Goal: Entertainment & Leisure: Consume media (video, audio)

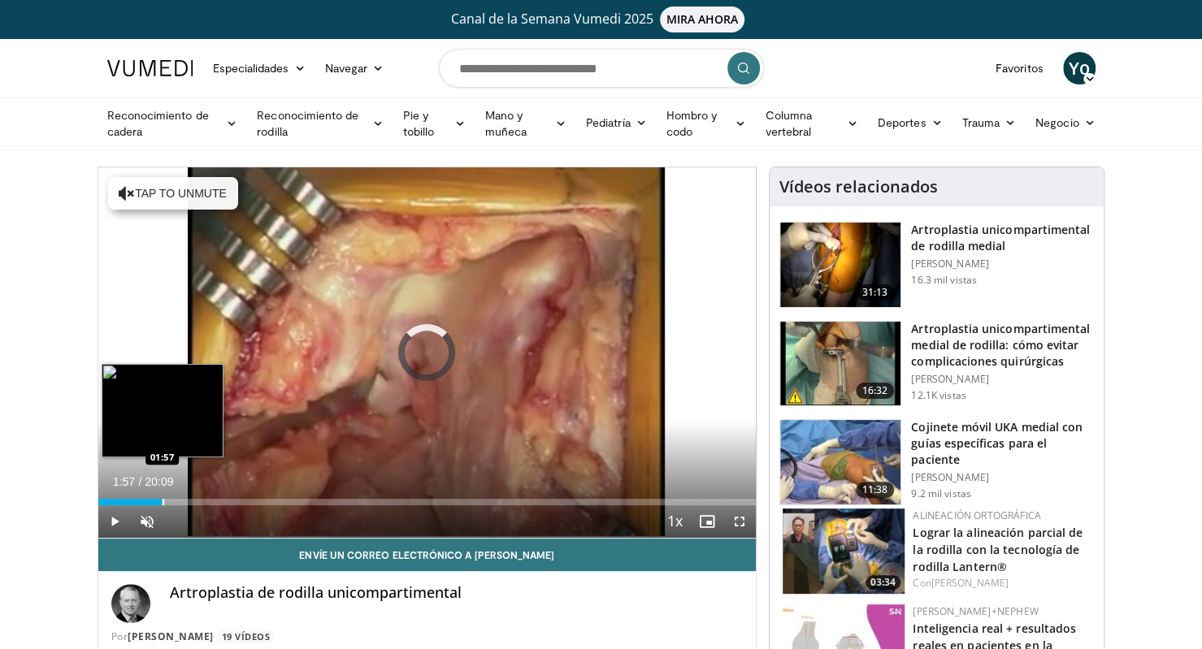
click at [162, 491] on div "Loaded : 3.31% 01:57 01:57" at bounding box center [427, 497] width 658 height 15
click at [144, 495] on div "Loaded : 0.00% 01:25 01:25" at bounding box center [427, 497] width 658 height 15
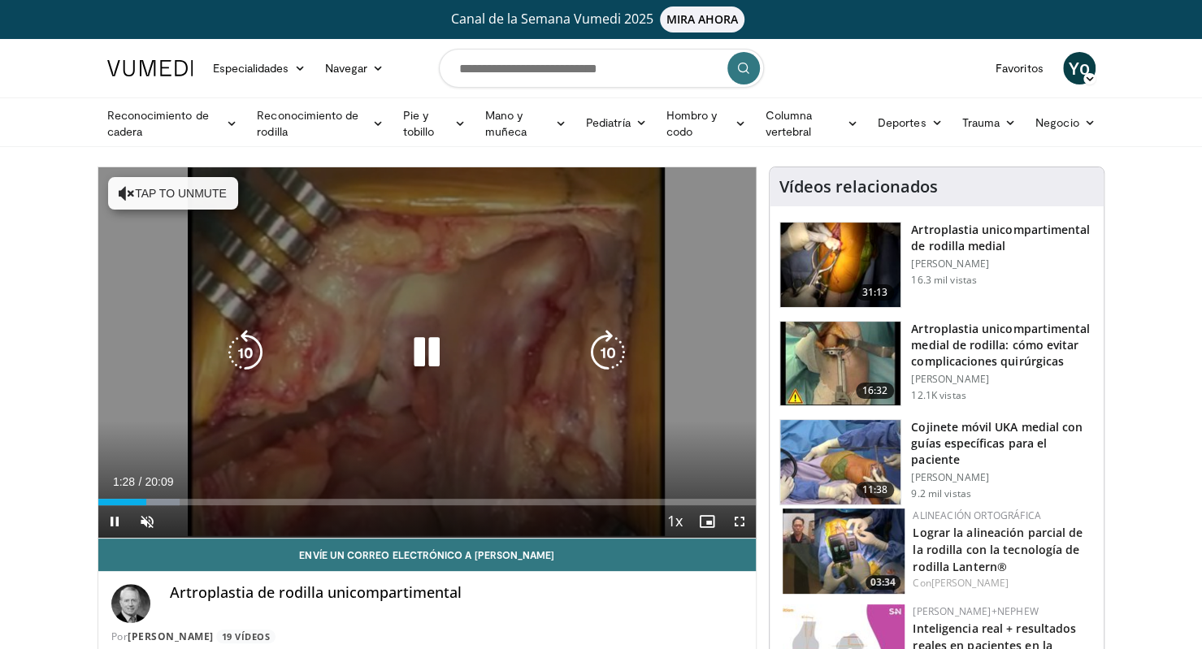
click at [426, 345] on icon "Video Player" at bounding box center [426, 352] width 45 height 45
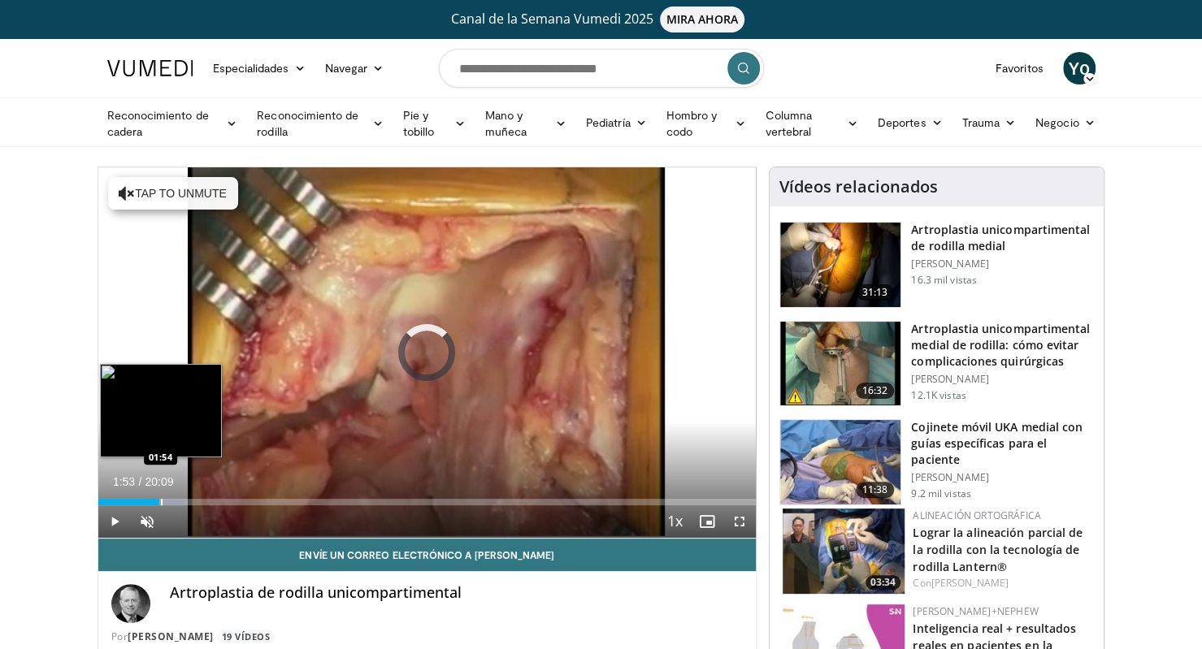
click at [159, 495] on div "Loaded : 13.20% 01:53 01:54" at bounding box center [427, 497] width 658 height 15
click at [166, 500] on div "Progress Bar" at bounding box center [167, 502] width 2 height 6
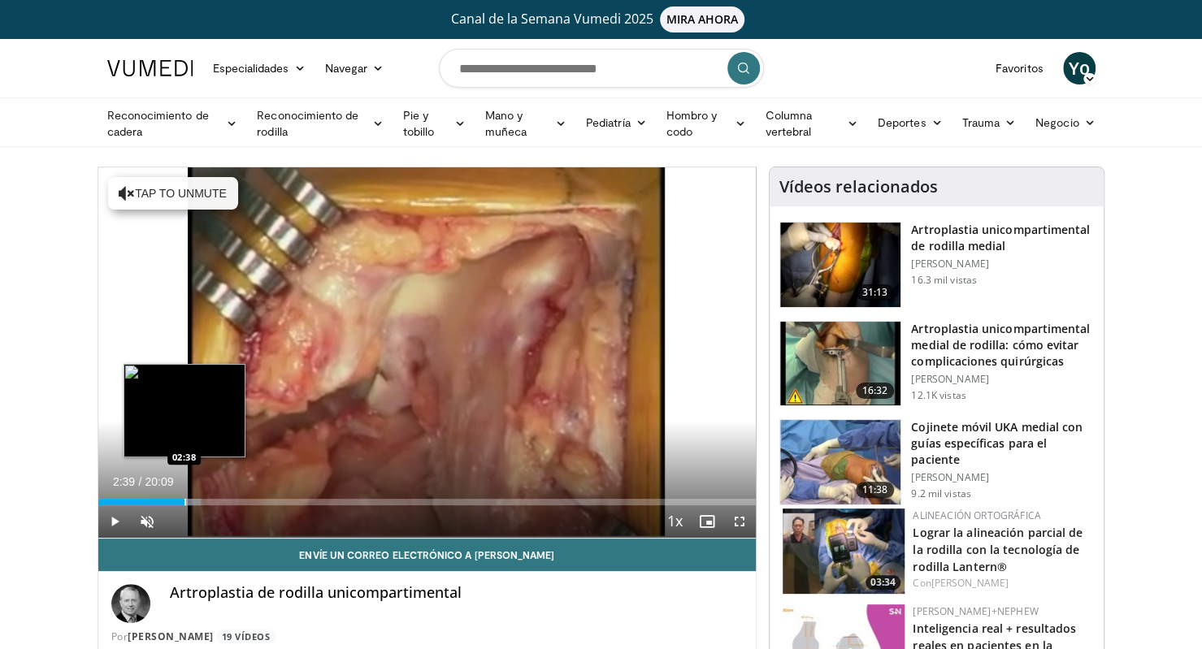
click at [184, 501] on div "Progress Bar" at bounding box center [185, 502] width 2 height 6
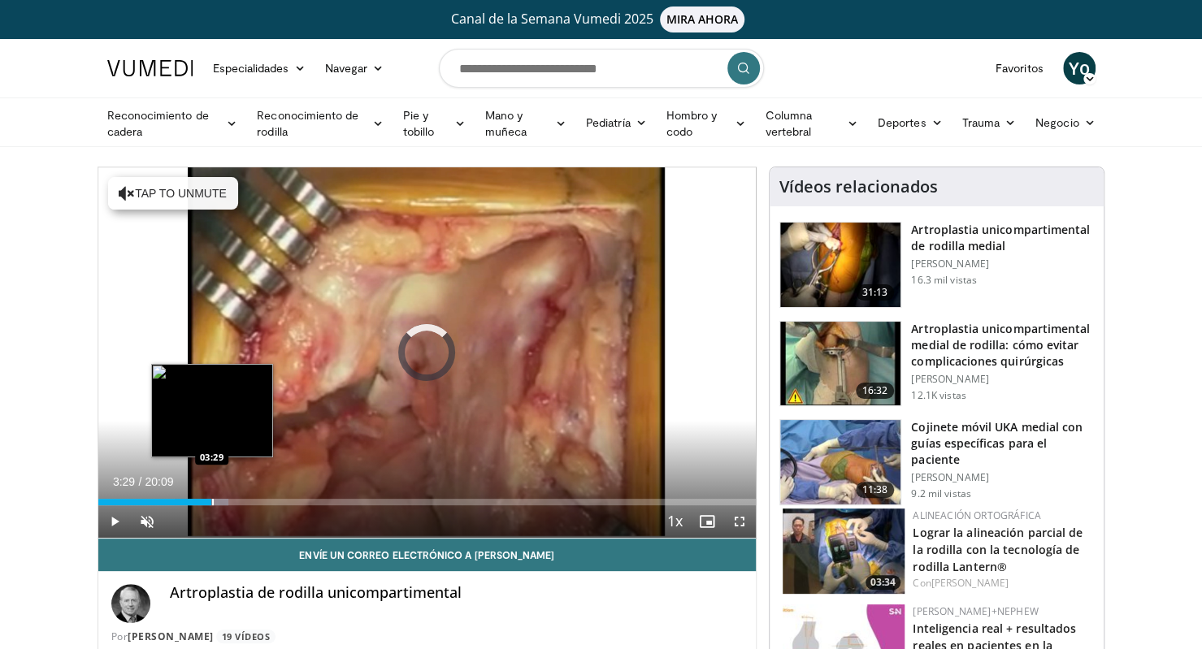
click at [210, 503] on div "Loaded : 19.80% 02:56 03:29" at bounding box center [427, 502] width 658 height 6
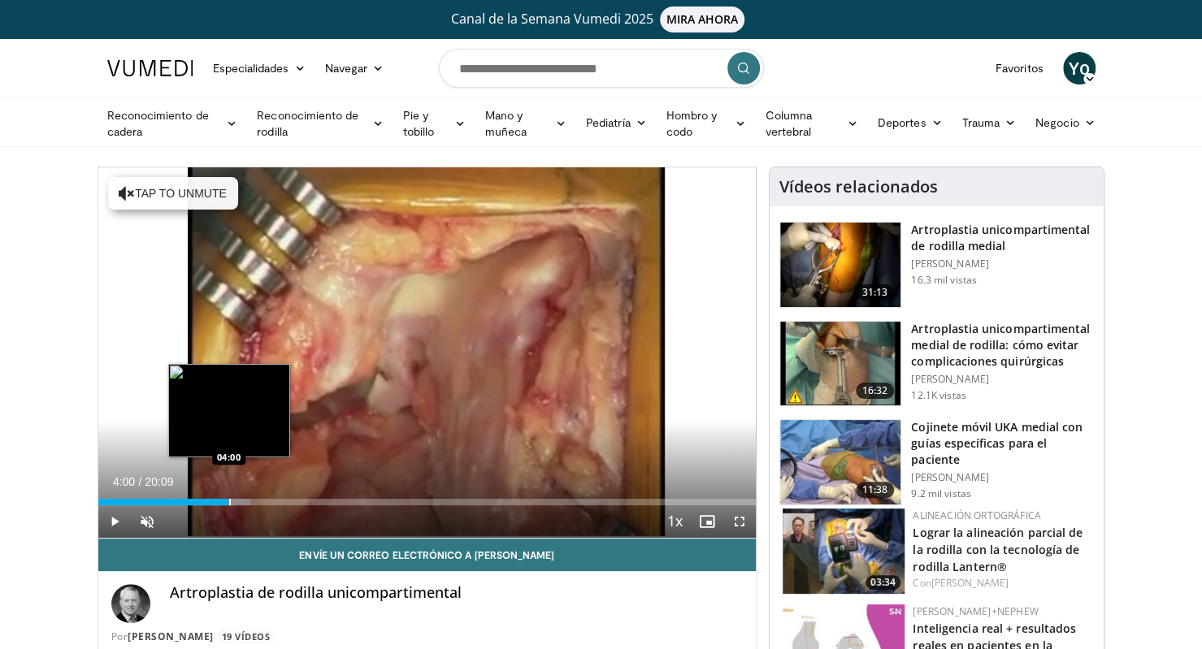
click at [229, 499] on div "Progress Bar" at bounding box center [230, 502] width 2 height 6
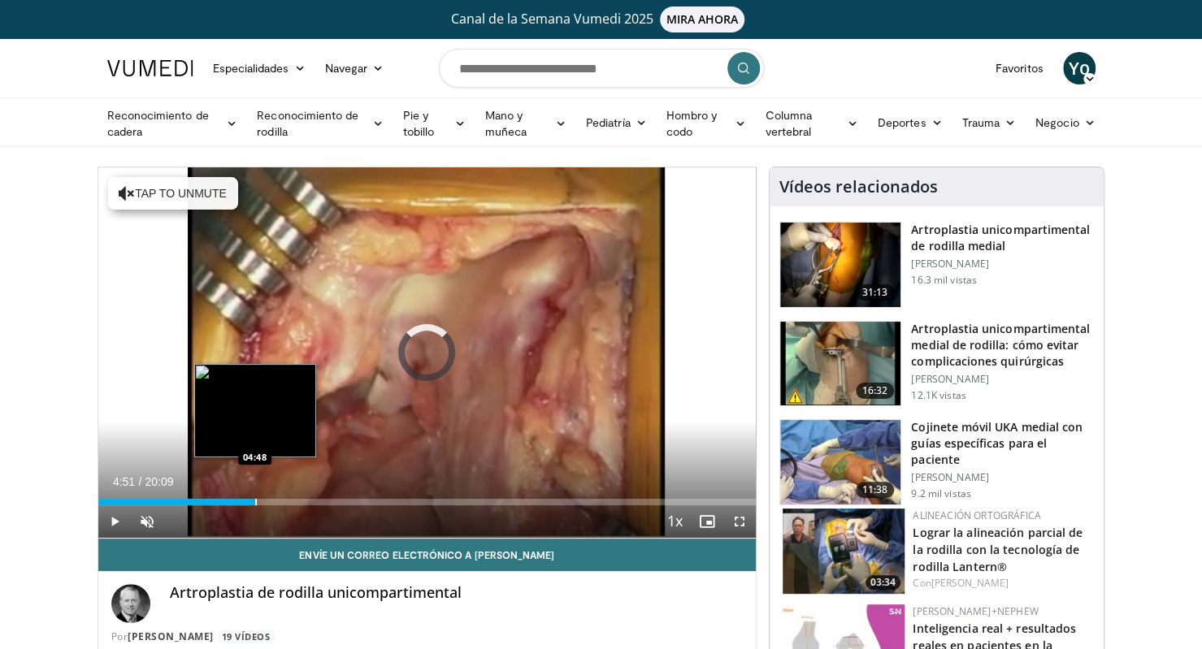
click at [255, 496] on div "Loaded : 23.11% 04:51 04:48" at bounding box center [427, 497] width 658 height 15
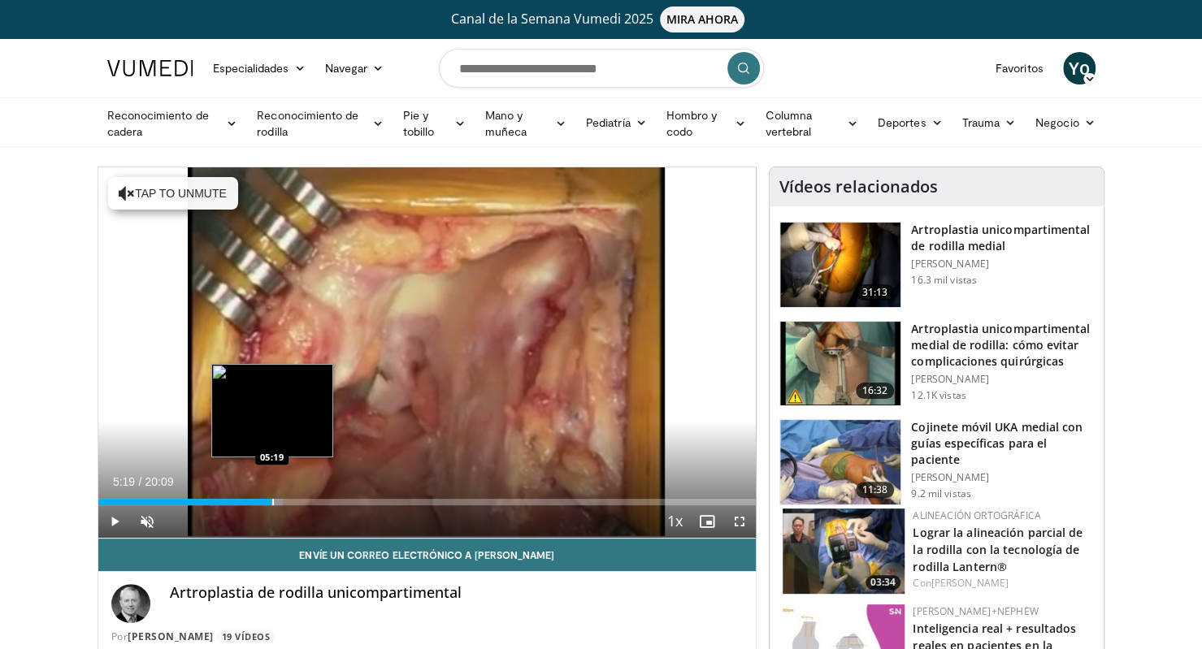
click at [272, 504] on div "Progress Bar" at bounding box center [273, 502] width 2 height 6
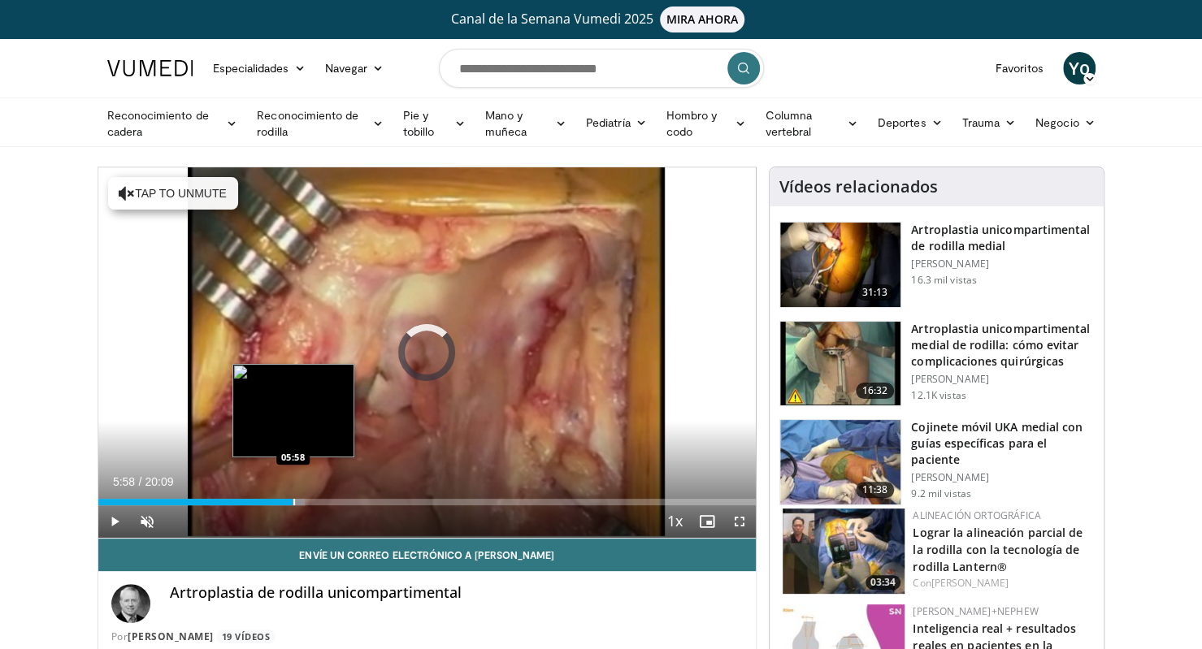
click at [293, 500] on div "Progress Bar" at bounding box center [294, 502] width 2 height 6
click at [317, 499] on div "Progress Bar" at bounding box center [318, 502] width 2 height 6
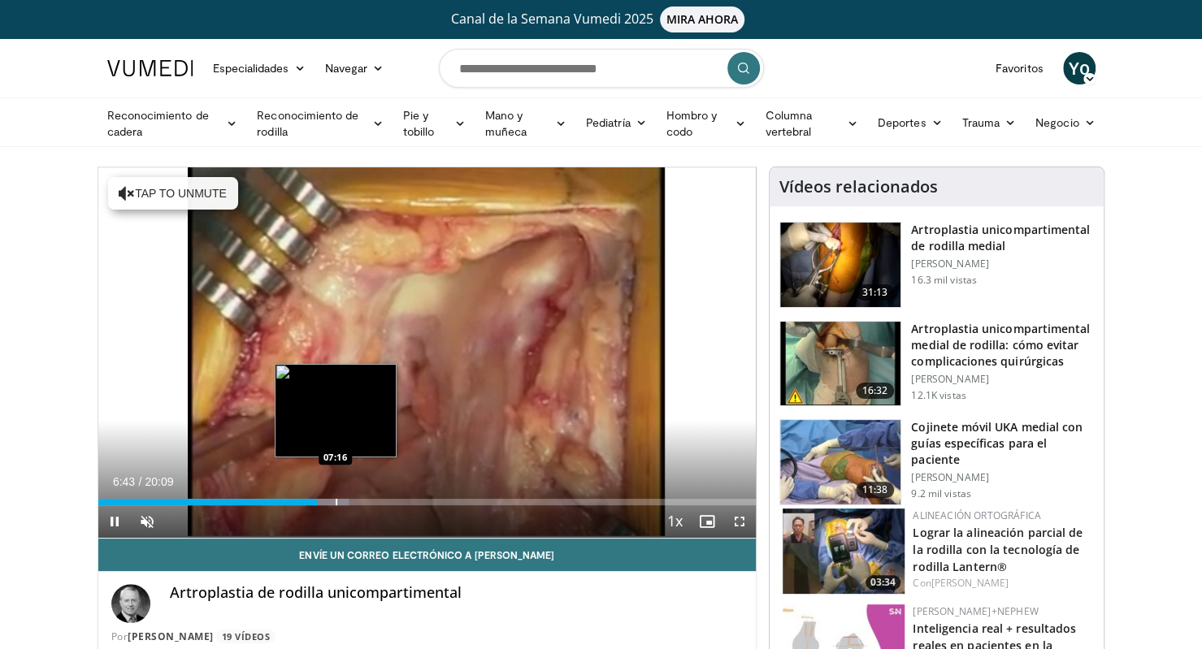
click at [336, 499] on div "Progress Bar" at bounding box center [337, 502] width 2 height 6
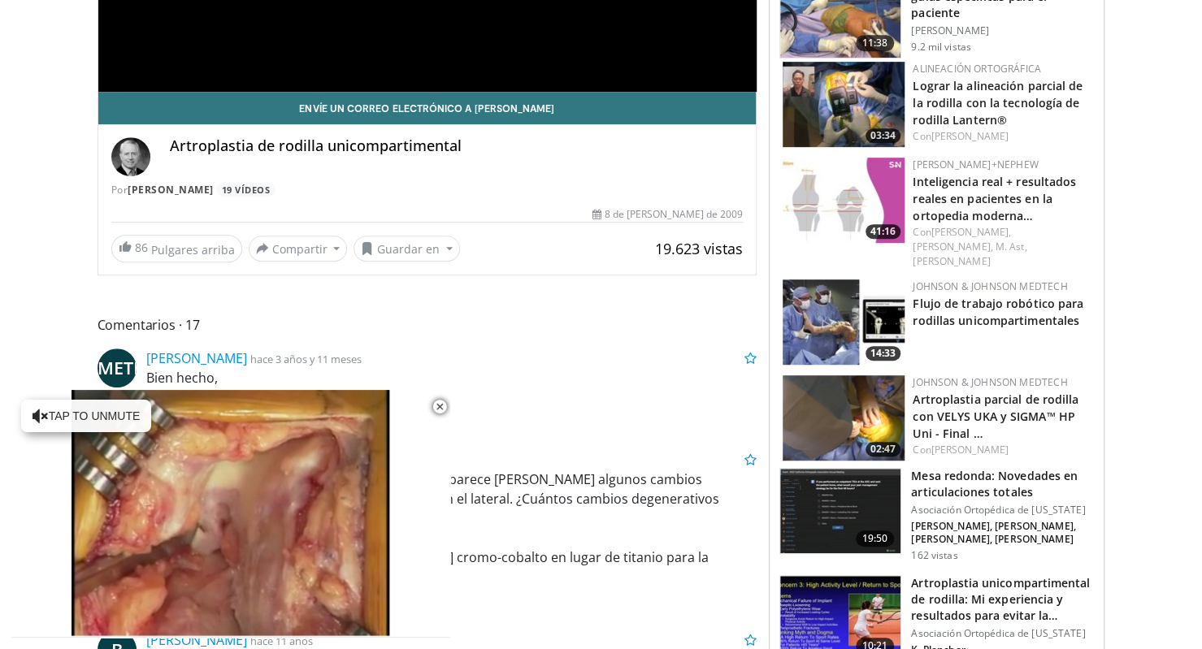
scroll to position [444, 0]
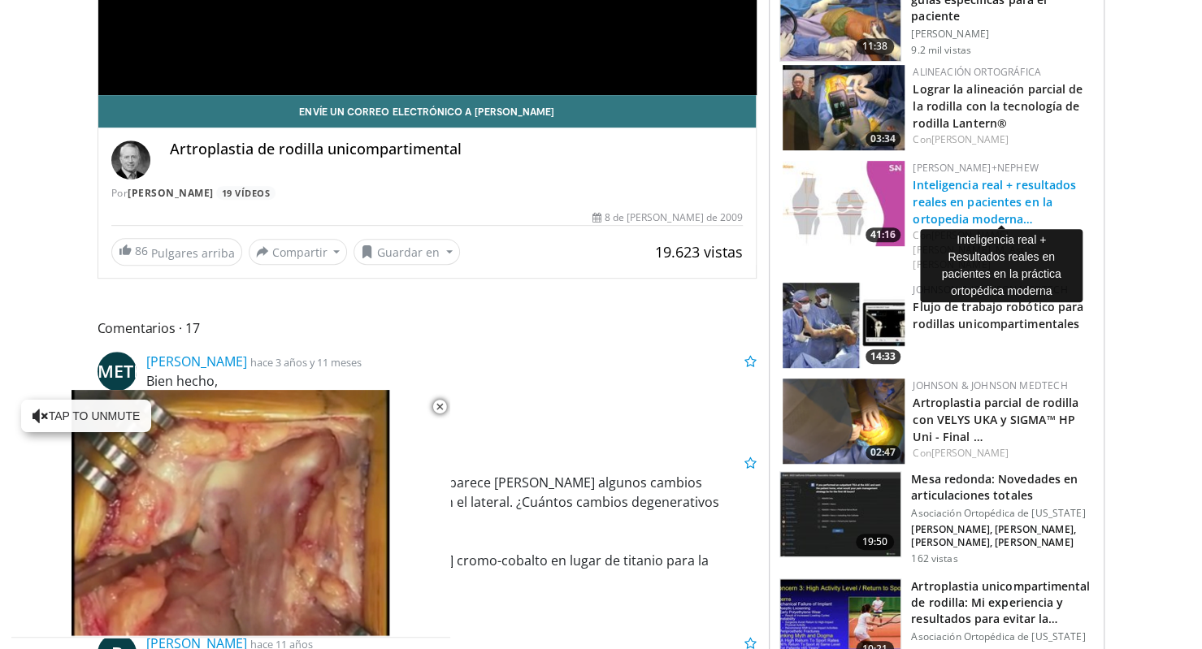
click at [975, 199] on font "Inteligencia real + resultados reales en pacientes en la ortopedia moderna…" at bounding box center [993, 202] width 163 height 50
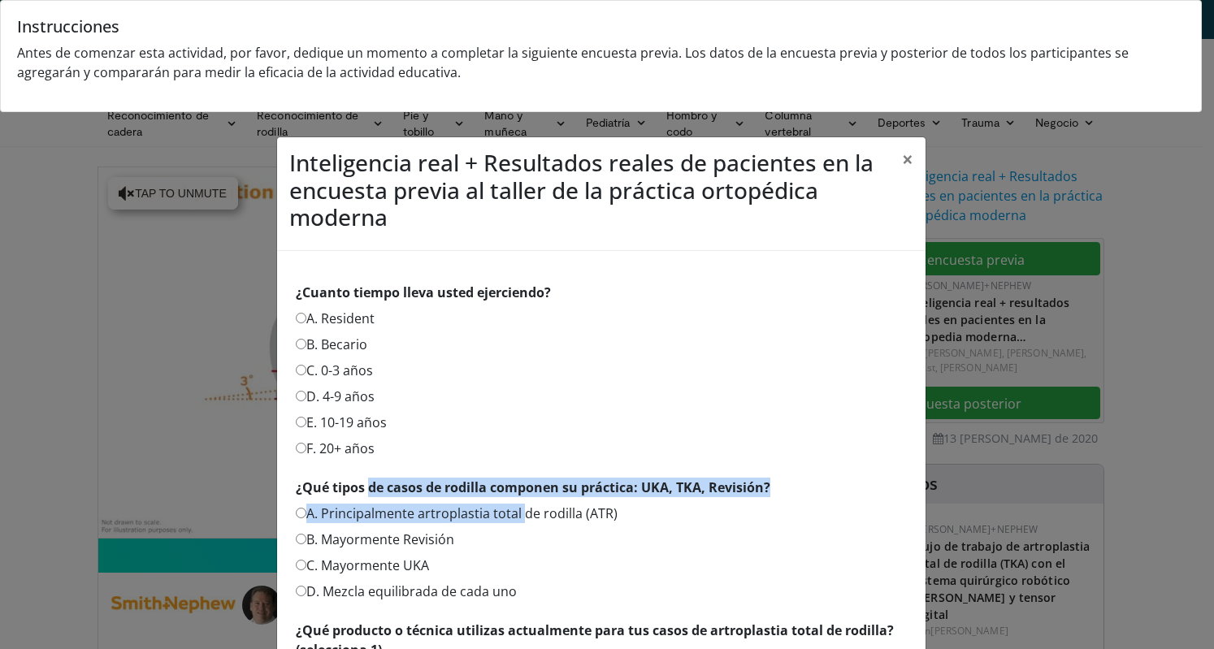
drag, startPoint x: 363, startPoint y: 477, endPoint x: 514, endPoint y: 510, distance: 154.7
click at [514, 510] on div "¿Qué tipos de casos de rodilla componen su práctica: UKA, TKA, Revisión? A. Pri…" at bounding box center [601, 543] width 611 height 130
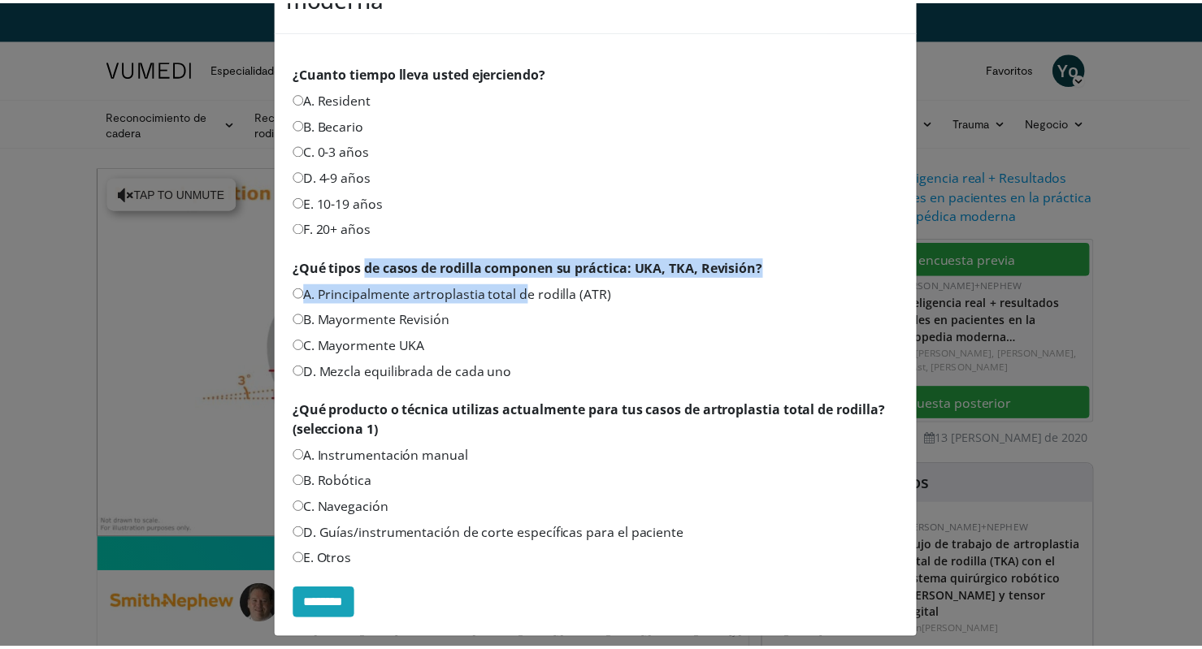
scroll to position [232, 0]
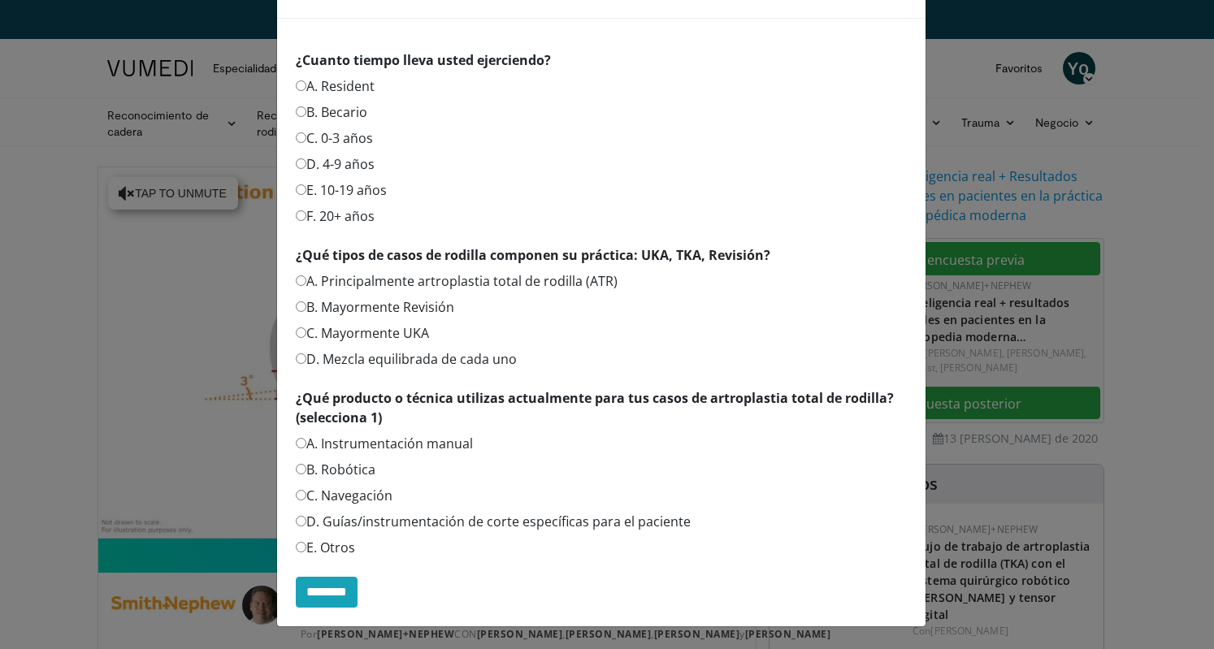
drag, startPoint x: 411, startPoint y: 415, endPoint x: 478, endPoint y: 410, distance: 67.6
click at [478, 410] on label "¿Qué producto o técnica utilizas actualmente para tus casos de artroplastia tot…" at bounding box center [601, 407] width 611 height 39
click at [308, 592] on input "********" at bounding box center [327, 592] width 62 height 31
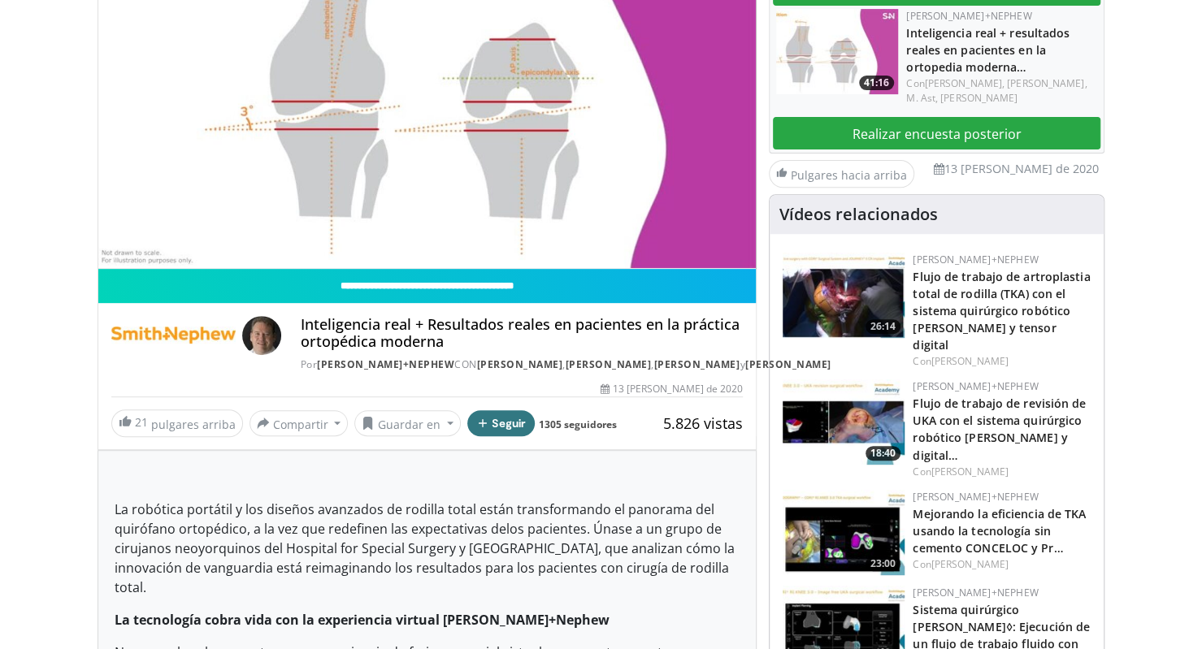
scroll to position [0, 0]
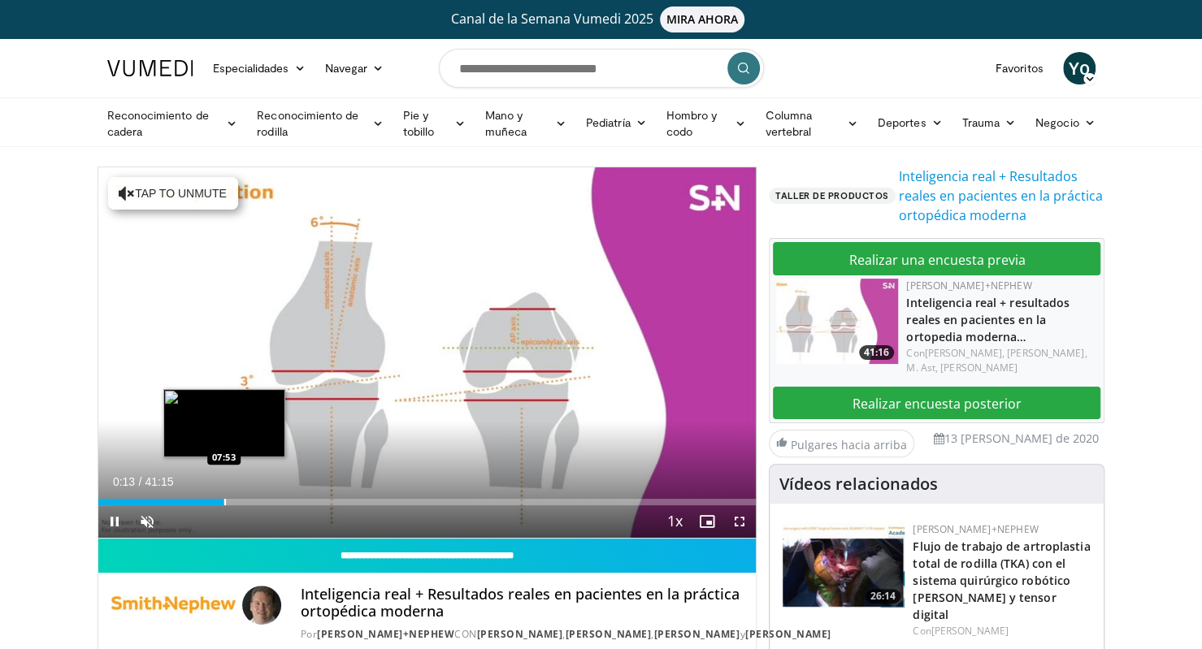
click at [224, 500] on div "Progress Bar" at bounding box center [225, 502] width 2 height 6
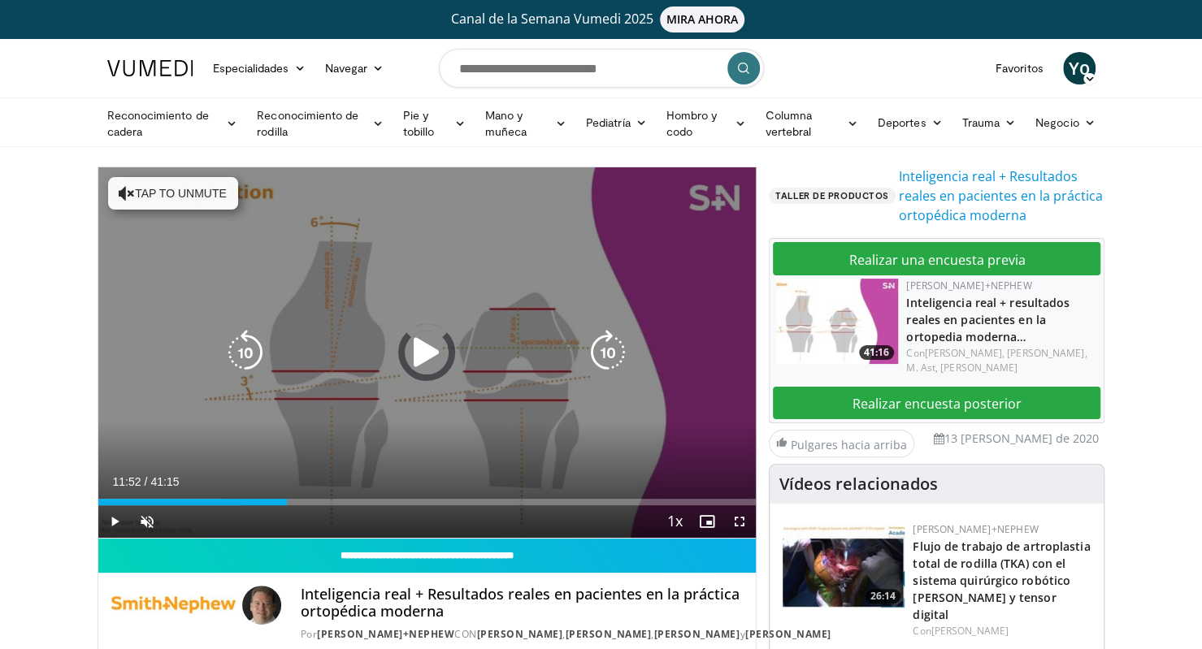
click at [286, 500] on div "Loaded : 21.83% 11:52 11:42" at bounding box center [427, 502] width 658 height 6
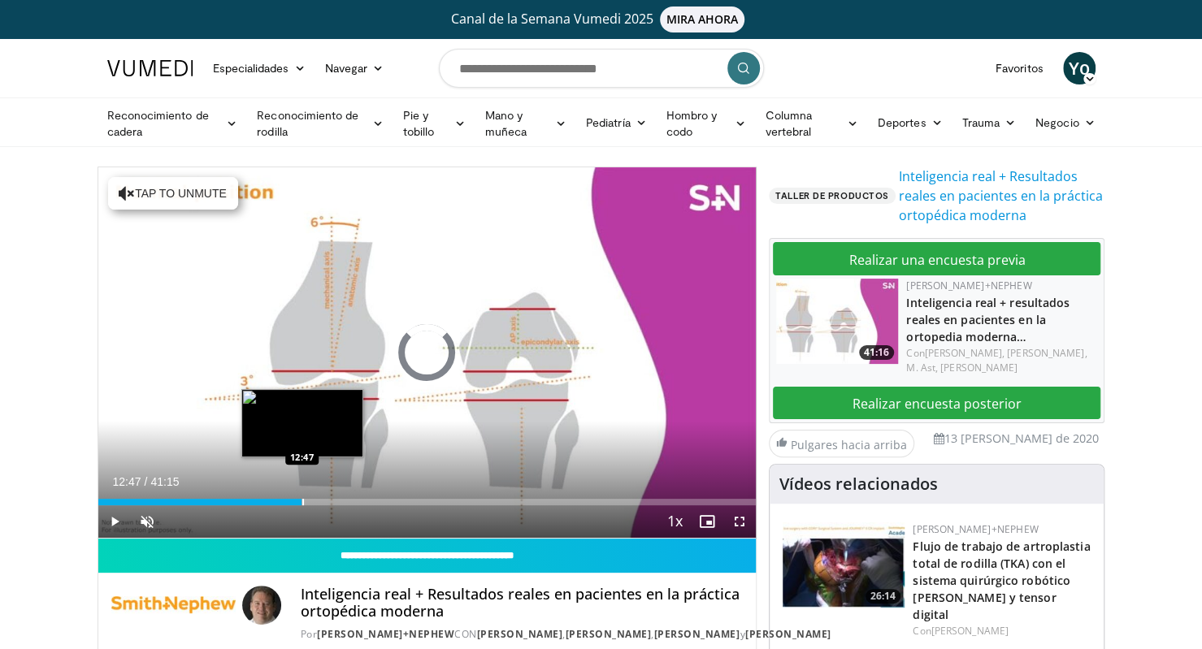
click at [302, 501] on div "Progress Bar" at bounding box center [303, 502] width 2 height 6
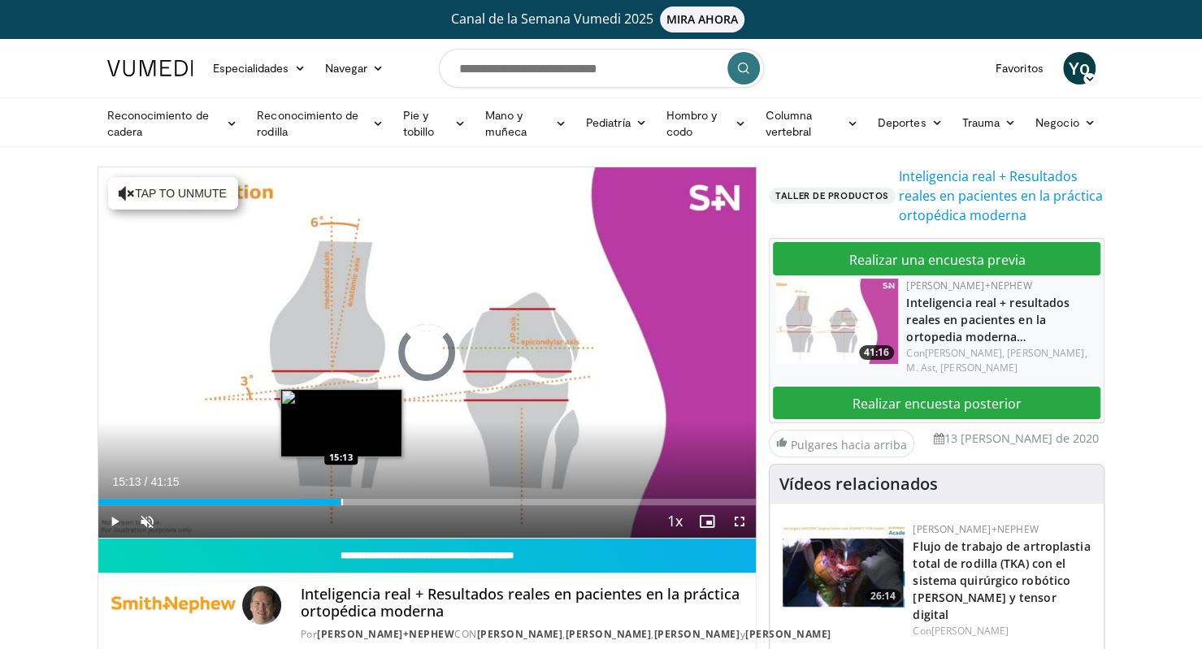
click at [340, 493] on div "Loaded : 33.56% 15:13 15:13" at bounding box center [427, 497] width 658 height 15
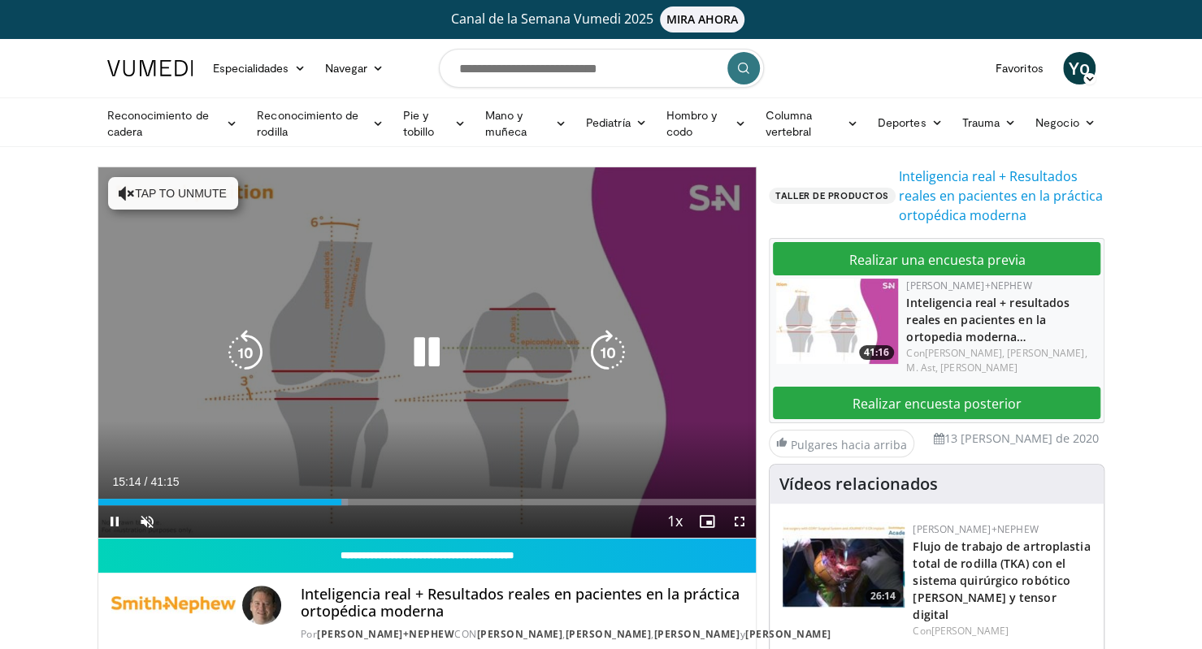
click at [395, 443] on div "10 seconds Tap to unmute" at bounding box center [427, 352] width 658 height 370
